Goal: Task Accomplishment & Management: Use online tool/utility

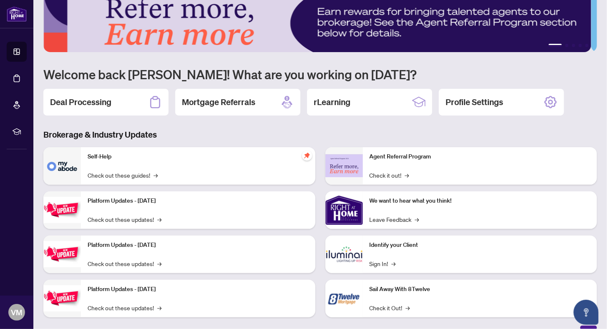
scroll to position [28, 0]
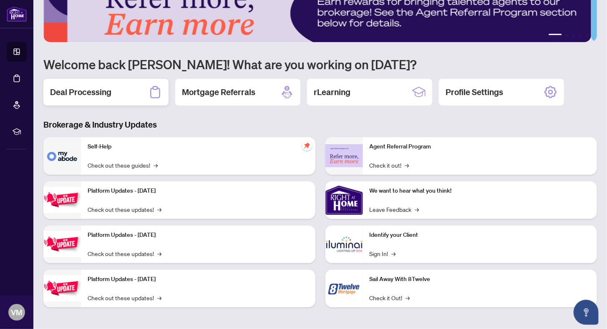
click at [107, 90] on h2 "Deal Processing" at bounding box center [80, 92] width 61 height 12
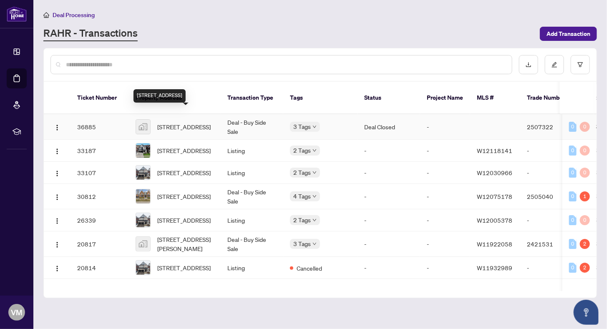
click at [189, 122] on span "[STREET_ADDRESS]" at bounding box center [183, 126] width 53 height 9
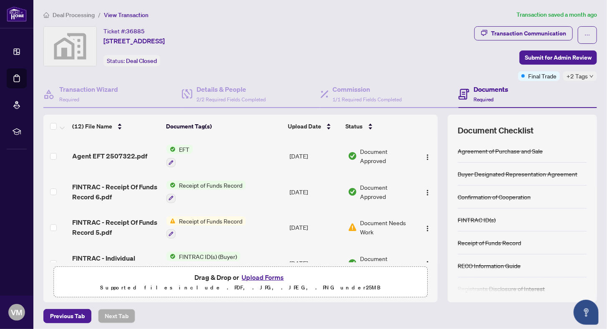
click at [66, 16] on span "Deal Processing" at bounding box center [74, 15] width 42 height 8
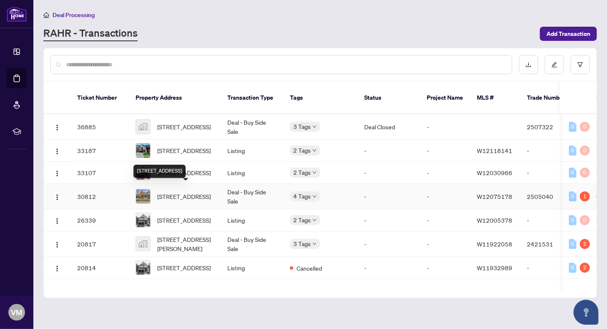
click at [184, 192] on span "[STREET_ADDRESS]" at bounding box center [183, 196] width 53 height 9
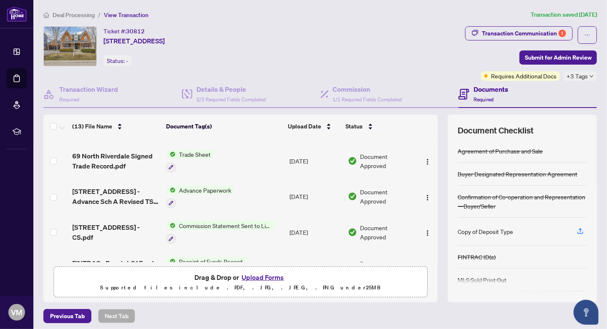
scroll to position [42, 0]
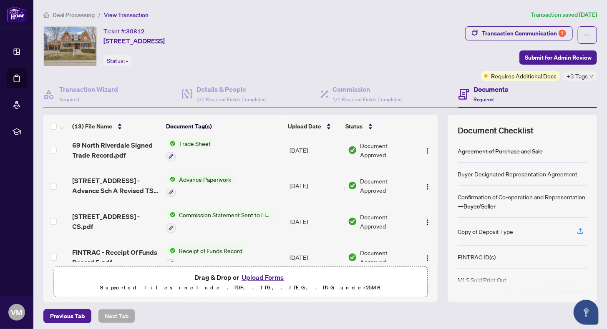
click at [222, 210] on span "Commission Statement Sent to Listing Brokerage" at bounding box center [225, 214] width 99 height 9
click at [121, 214] on span "[STREET_ADDRESS] - CS.pdf" at bounding box center [117, 222] width 88 height 20
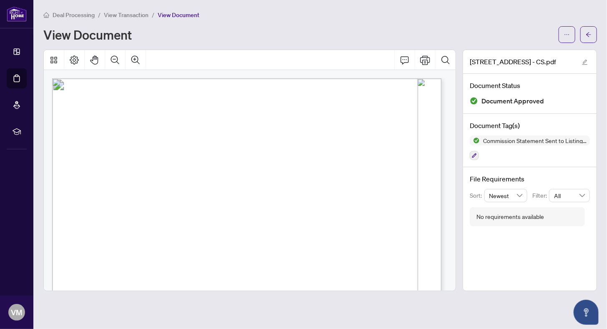
click at [129, 15] on span "View Transaction" at bounding box center [126, 15] width 45 height 8
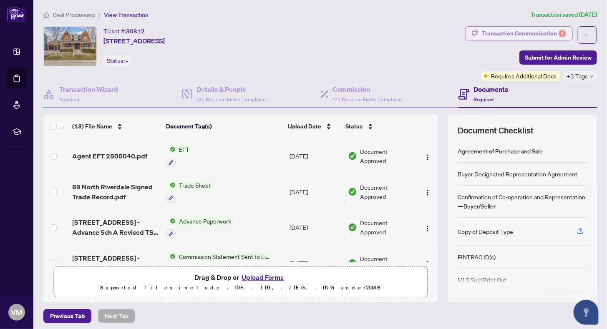
click at [540, 37] on div "Transaction Communication 1" at bounding box center [524, 33] width 84 height 13
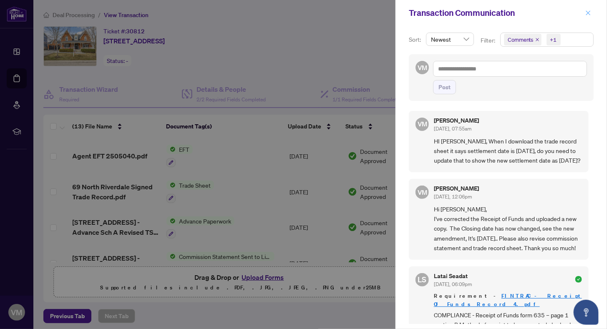
click at [589, 13] on icon "close" at bounding box center [589, 13] width 6 height 6
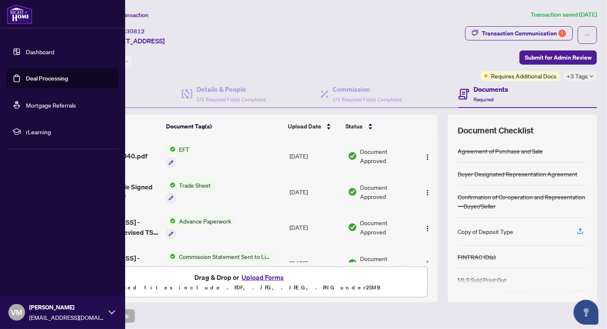
click at [37, 51] on link "Dashboard" at bounding box center [40, 52] width 28 height 8
